Goal: Task Accomplishment & Management: Manage account settings

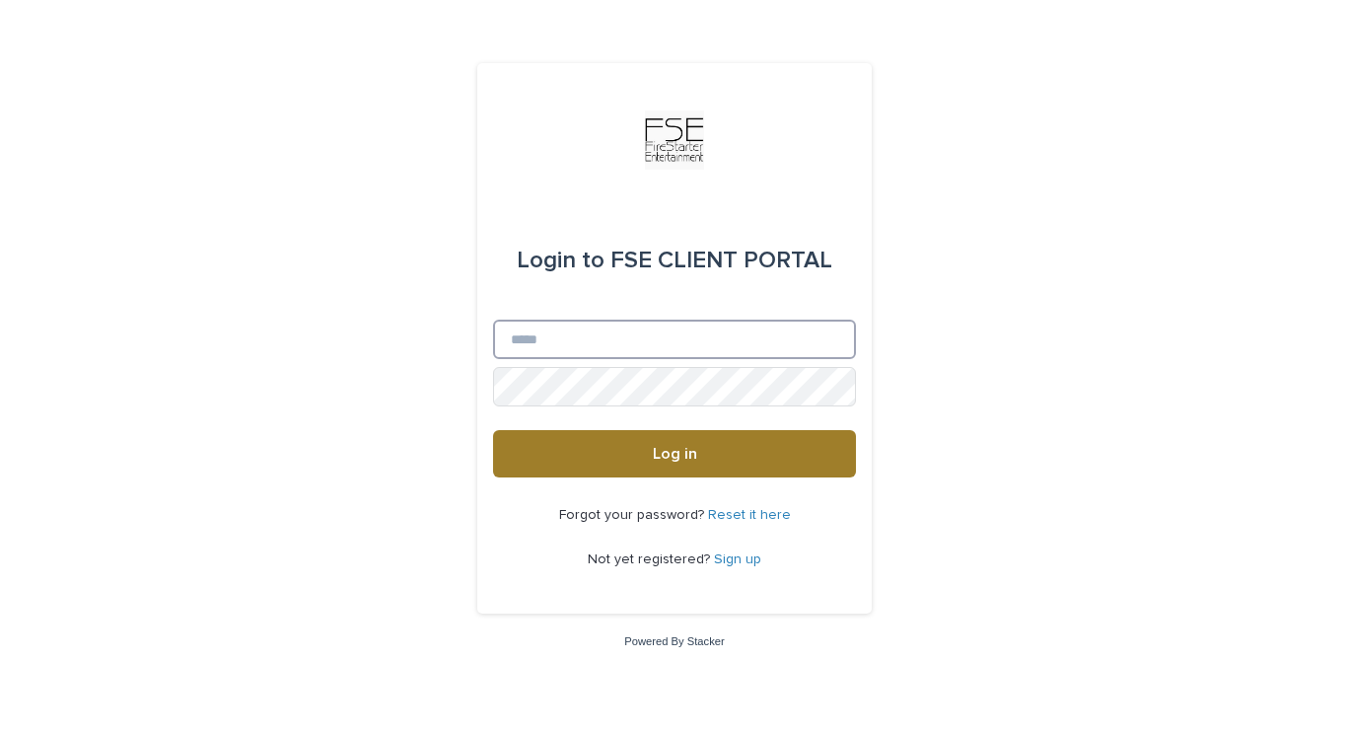
type input "**********"
click at [697, 465] on button "Log in" at bounding box center [674, 453] width 363 height 47
